Goal: Obtain resource: Obtain resource

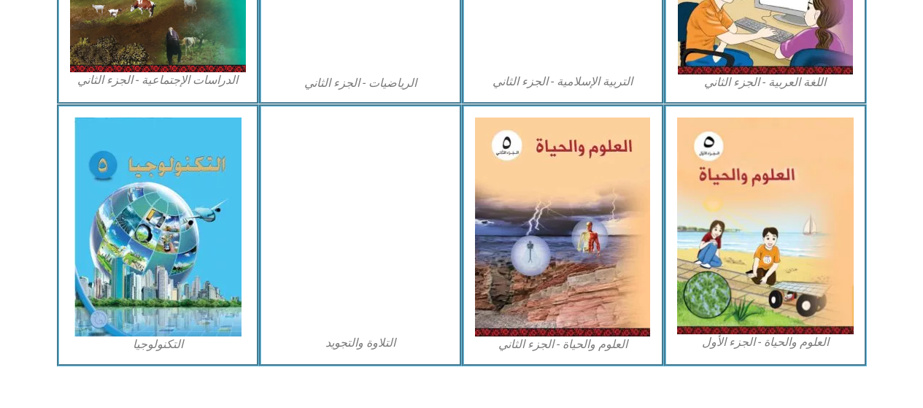
scroll to position [843, 0]
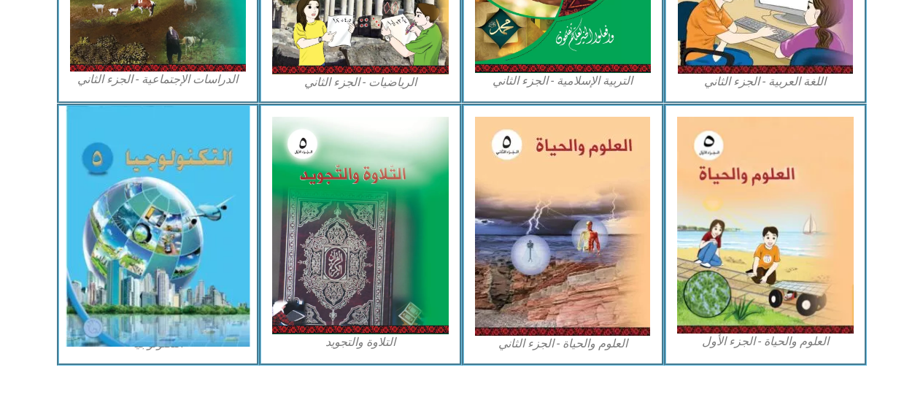
click at [203, 222] on img at bounding box center [158, 226] width 184 height 241
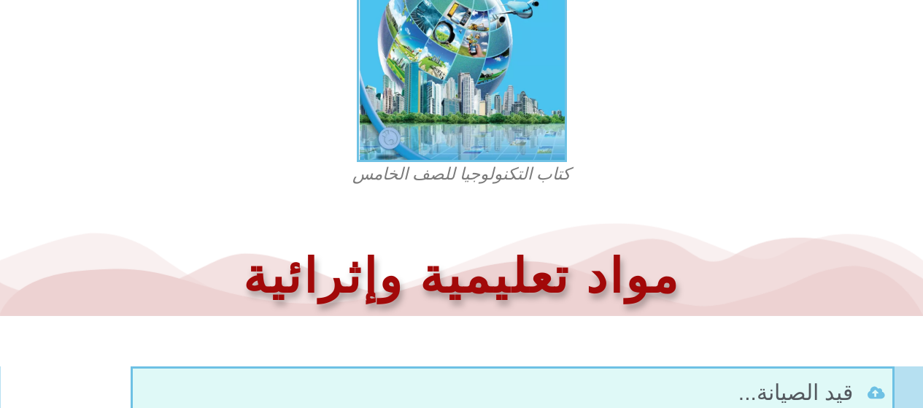
scroll to position [549, 0]
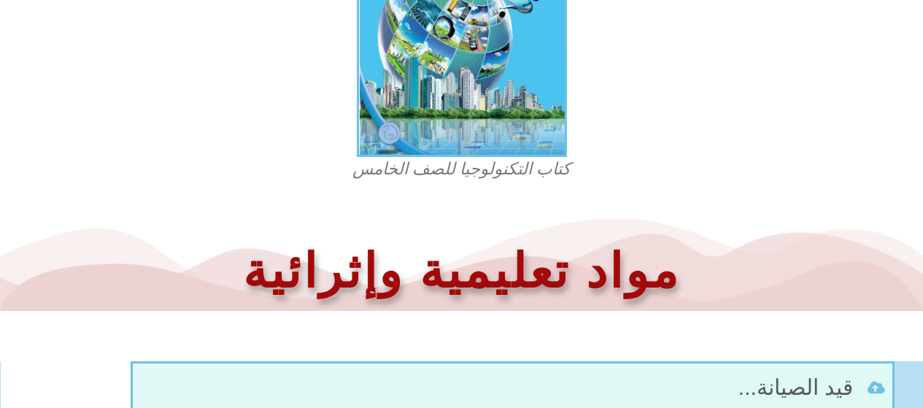
click at [538, 170] on figcaption "كتاب التكنولوجيا للصف الخامس" at bounding box center [462, 169] width 350 height 23
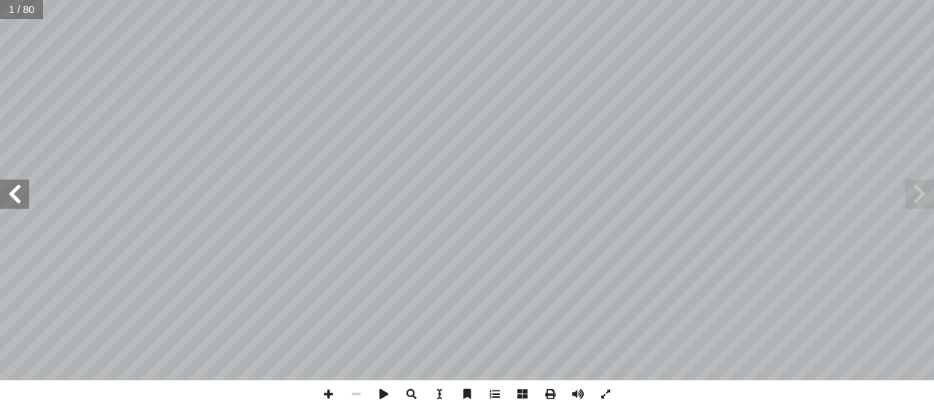
click at [20, 197] on span at bounding box center [14, 194] width 29 height 29
click at [19, 196] on span at bounding box center [14, 194] width 29 height 29
click at [14, 199] on span at bounding box center [14, 194] width 29 height 29
click at [20, 190] on span at bounding box center [14, 194] width 29 height 29
click at [15, 191] on span at bounding box center [14, 194] width 29 height 29
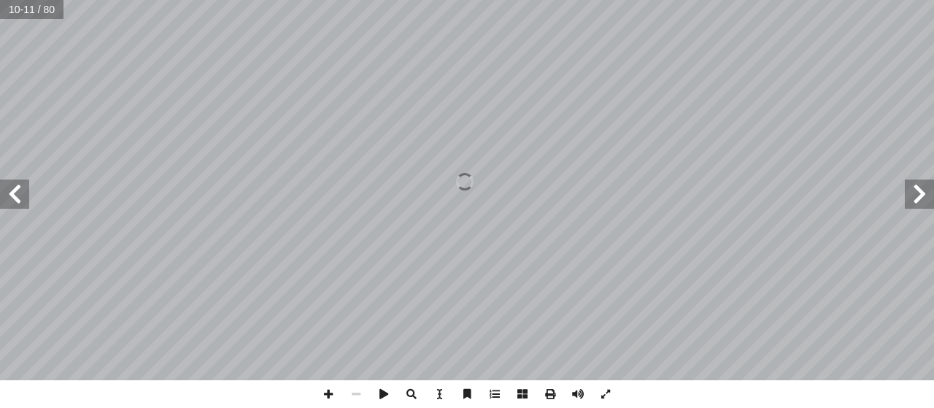
click at [12, 196] on span at bounding box center [14, 194] width 29 height 29
